Goal: Information Seeking & Learning: Check status

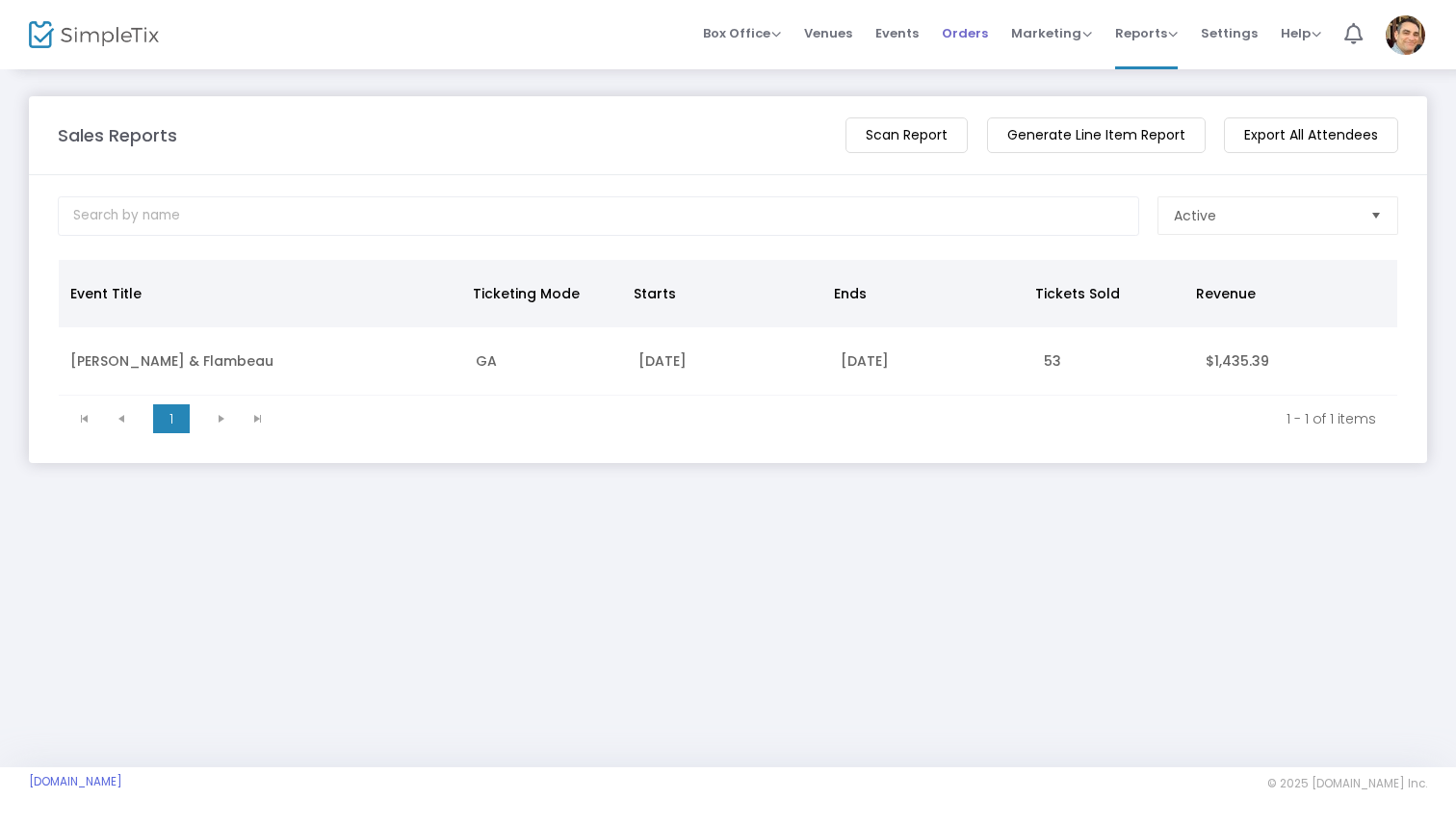
click at [979, 36] on span "Orders" at bounding box center [965, 34] width 47 height 49
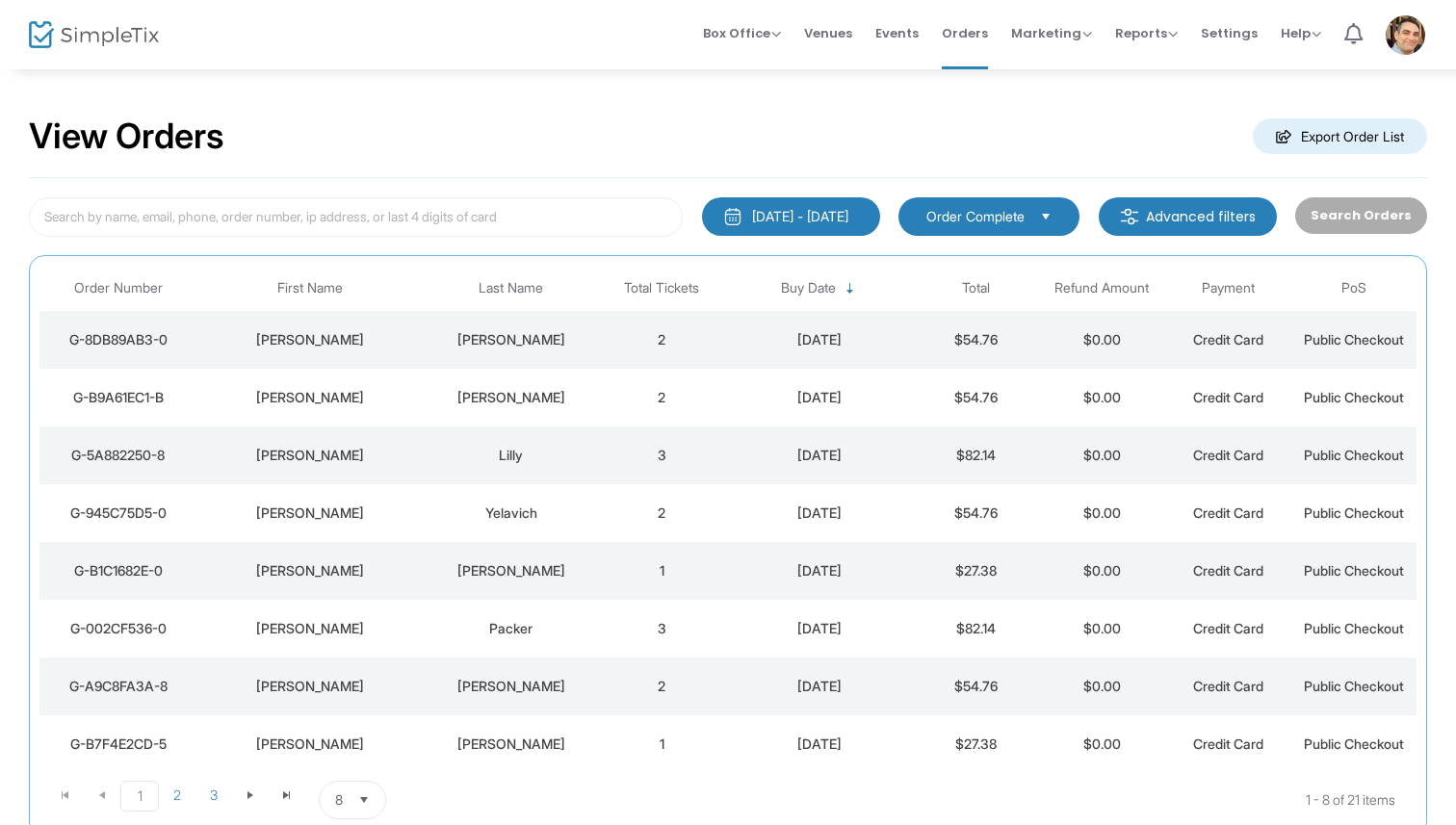
click at [294, 337] on div "[PERSON_NAME]" at bounding box center [309, 339] width 217 height 19
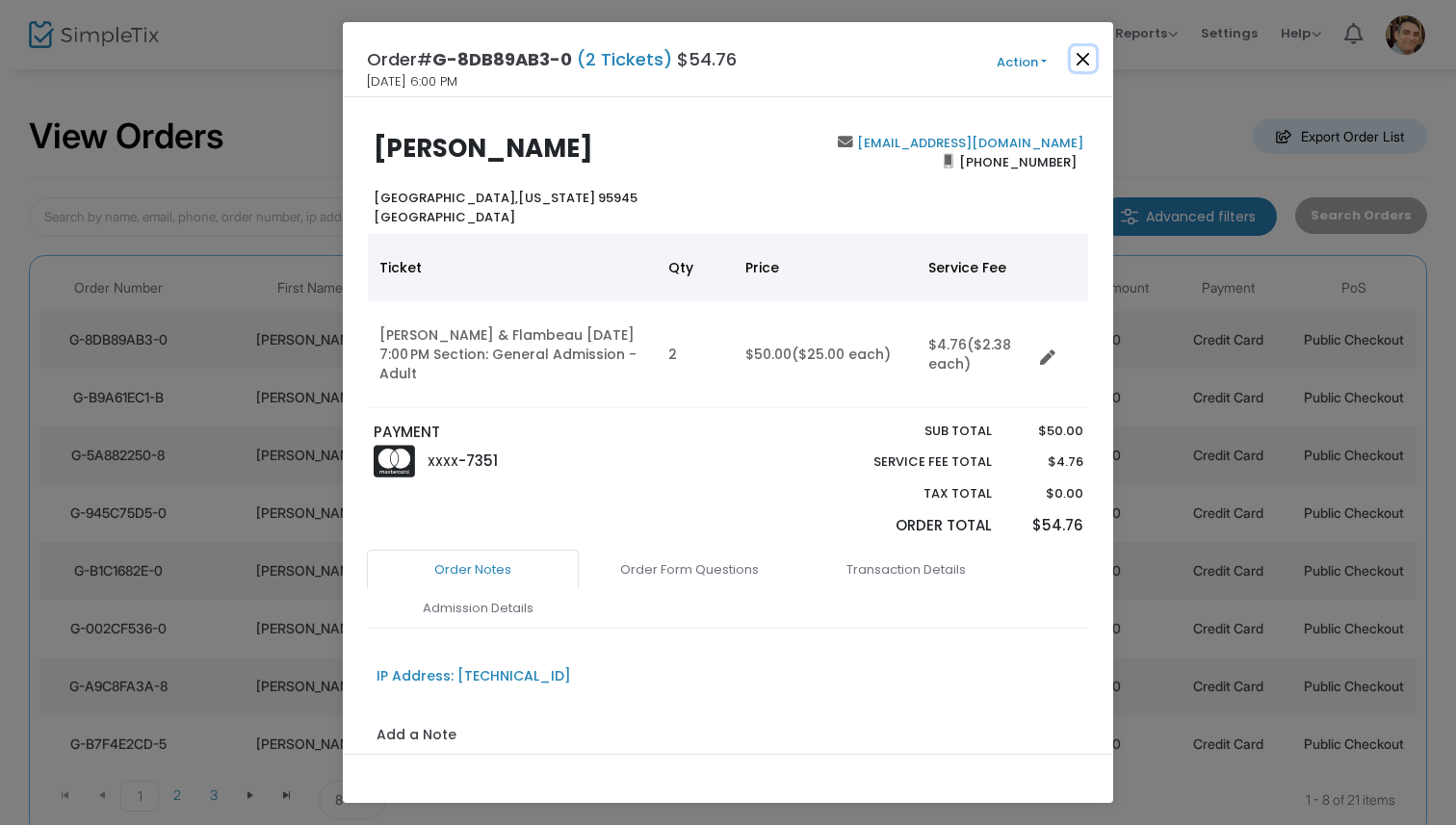
click at [1088, 58] on button "Close" at bounding box center [1083, 58] width 25 height 25
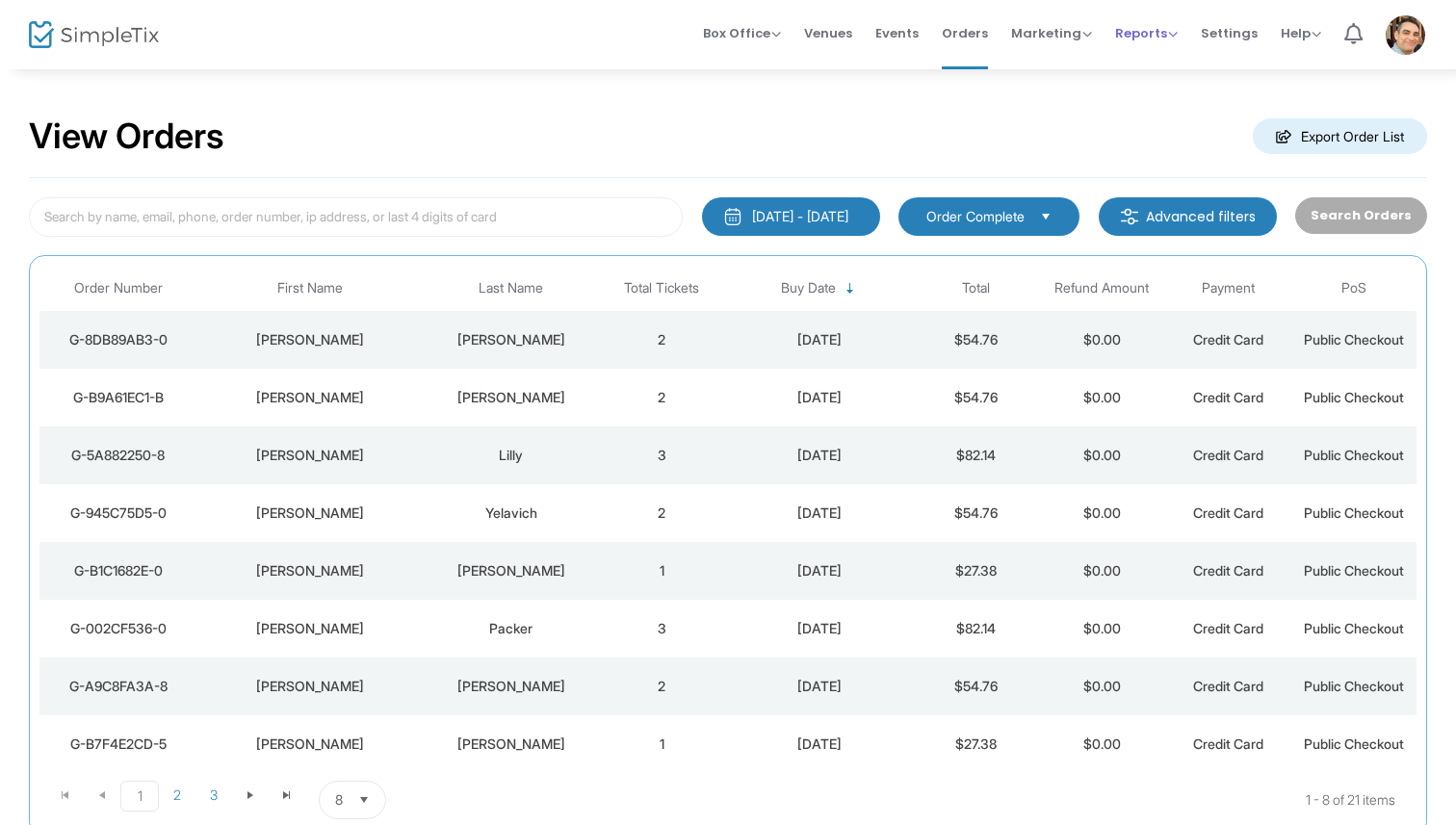
click at [1155, 35] on span "Reports" at bounding box center [1146, 33] width 62 height 18
click at [1152, 99] on li "Sales Reports" at bounding box center [1178, 103] width 126 height 38
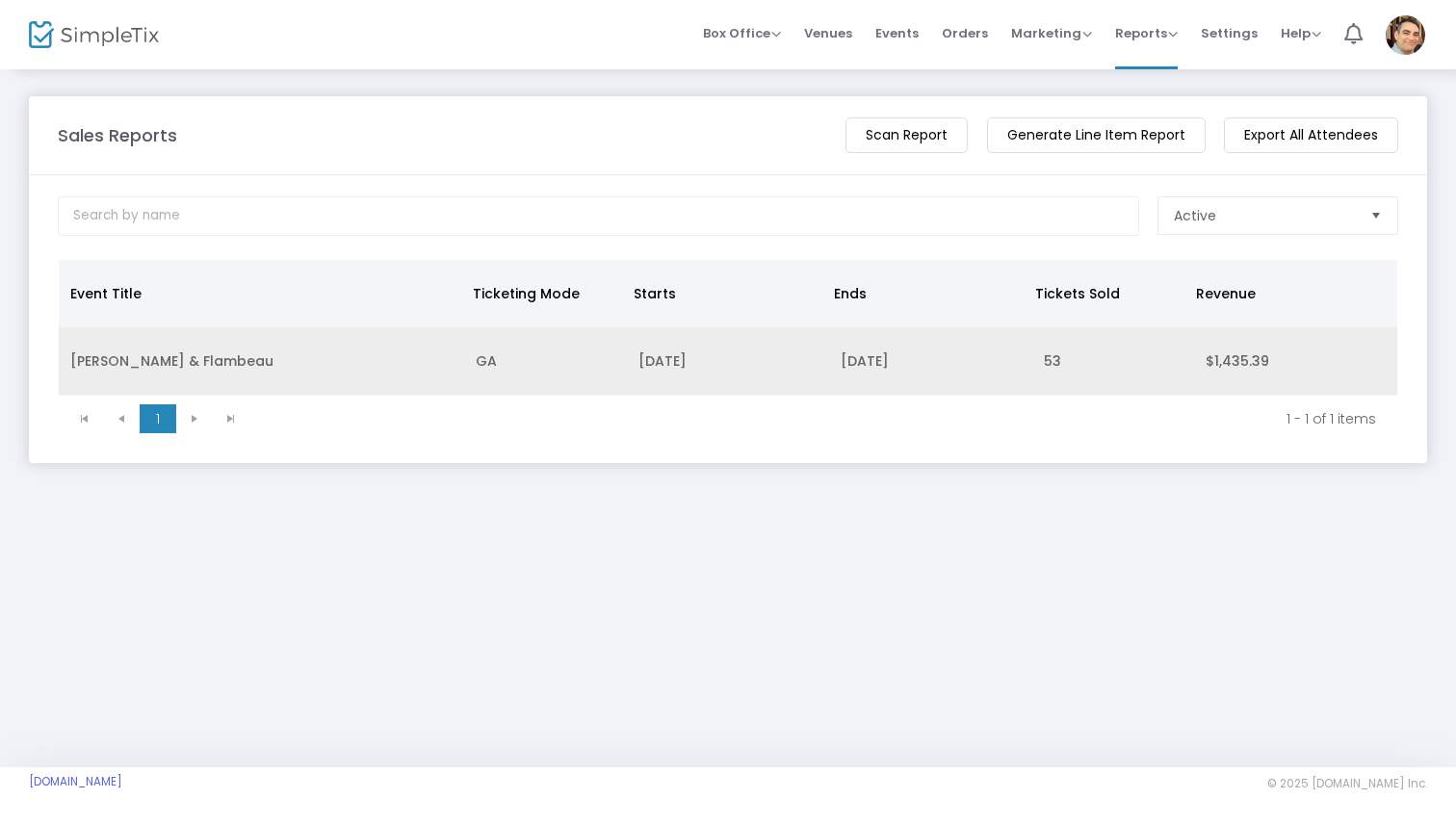
click at [149, 356] on td "[PERSON_NAME] & Flambeau" at bounding box center [261, 361] width 406 height 68
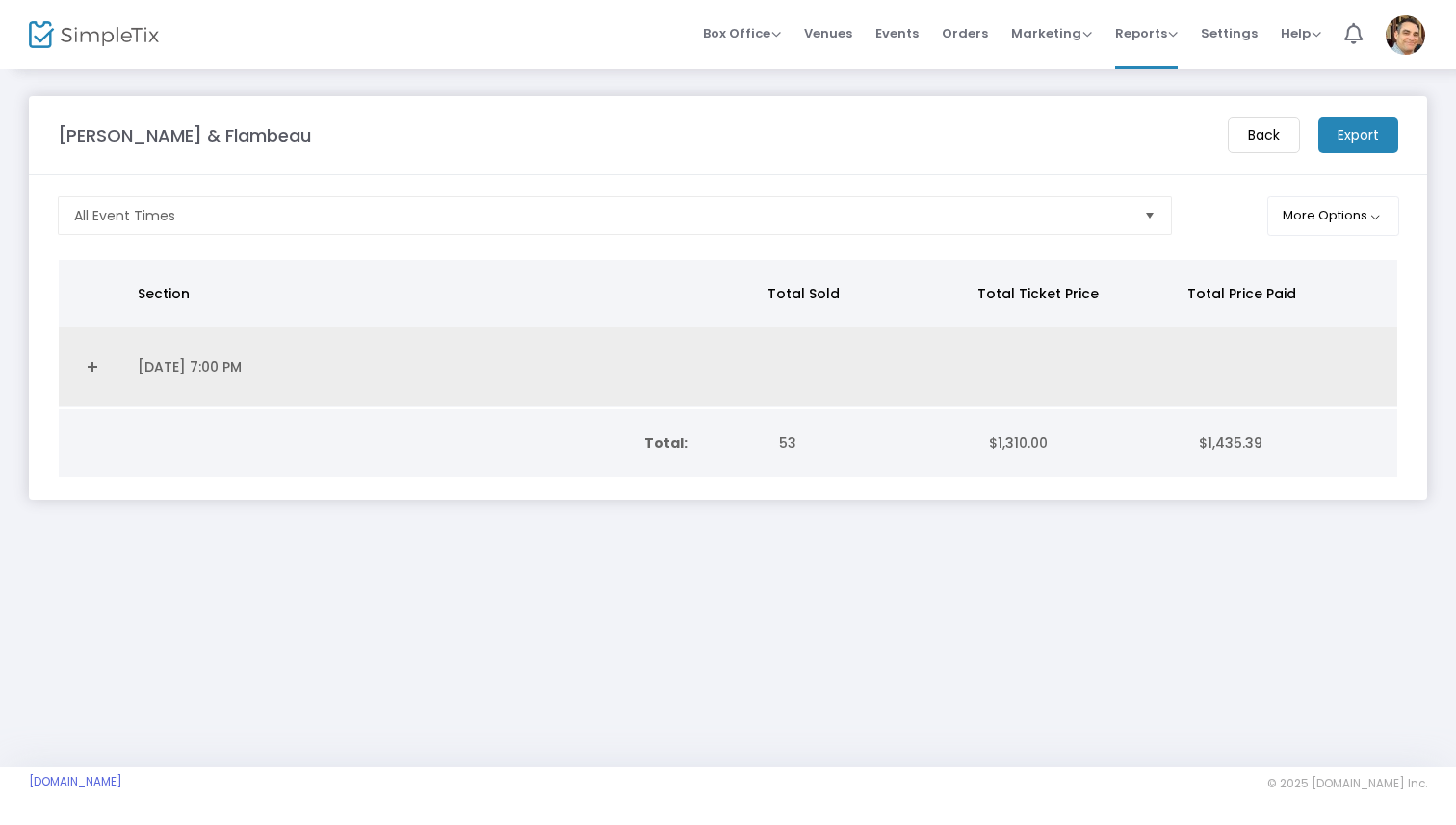
click at [149, 356] on td "[DATE] 7:00 PM" at bounding box center [443, 367] width 635 height 80
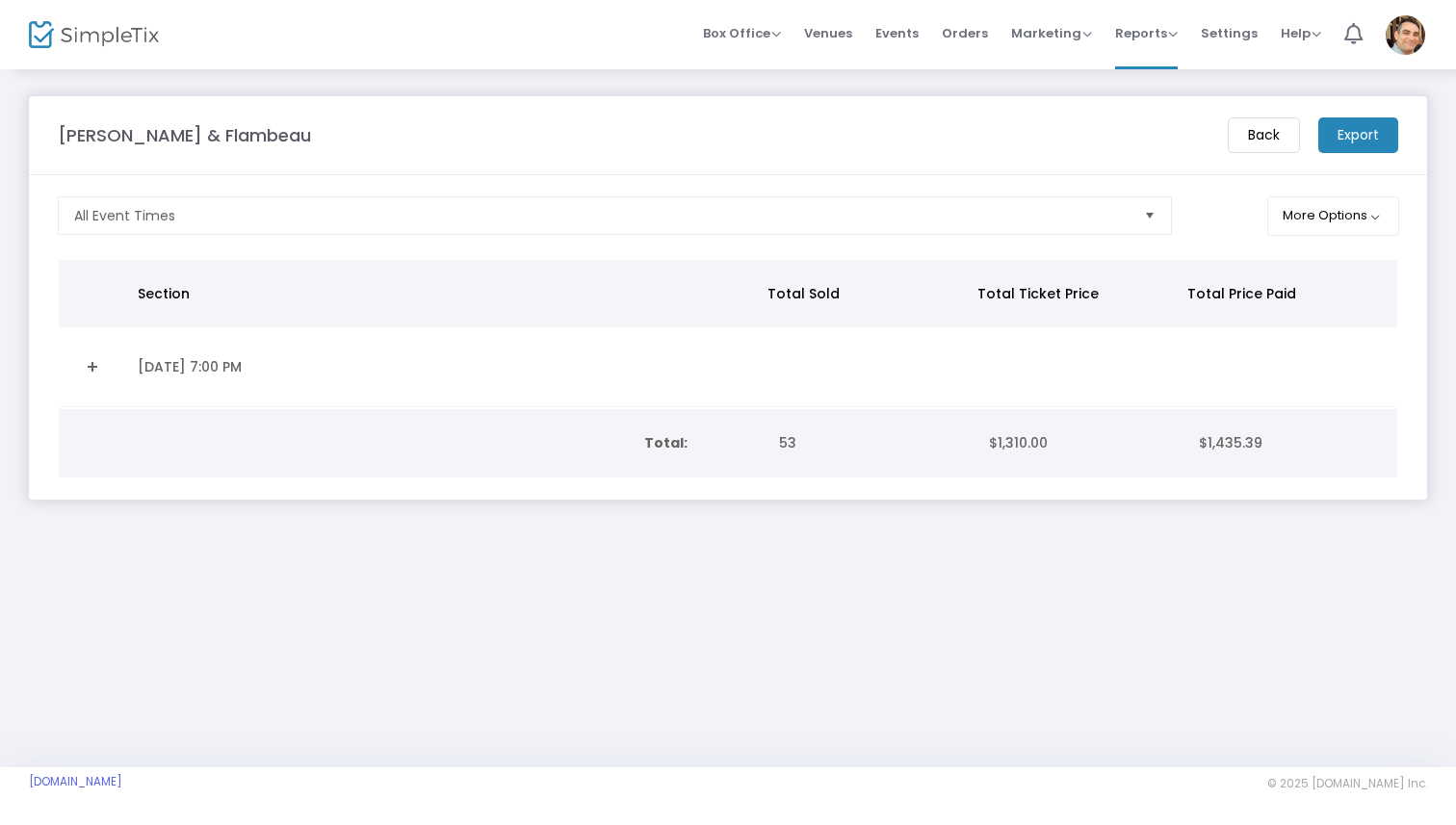
click at [93, 359] on link "Expand Details" at bounding box center [92, 366] width 45 height 31
